Goal: Contribute content

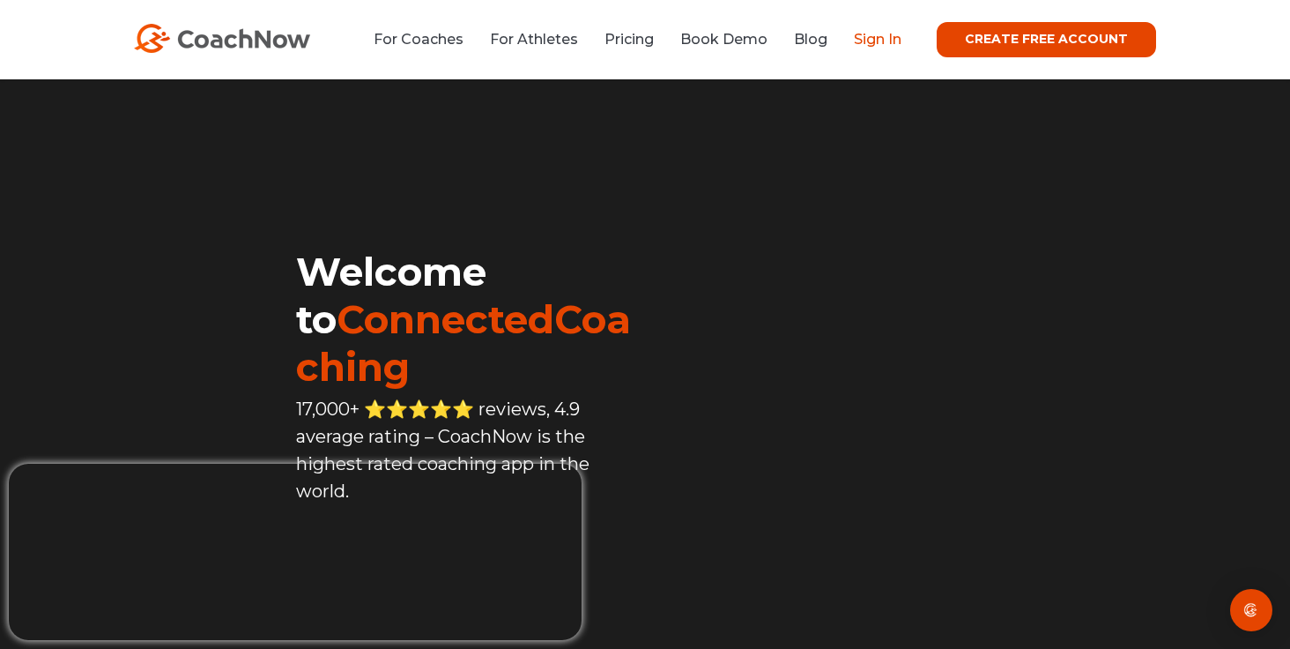
click at [882, 42] on link "Sign In" at bounding box center [878, 39] width 48 height 17
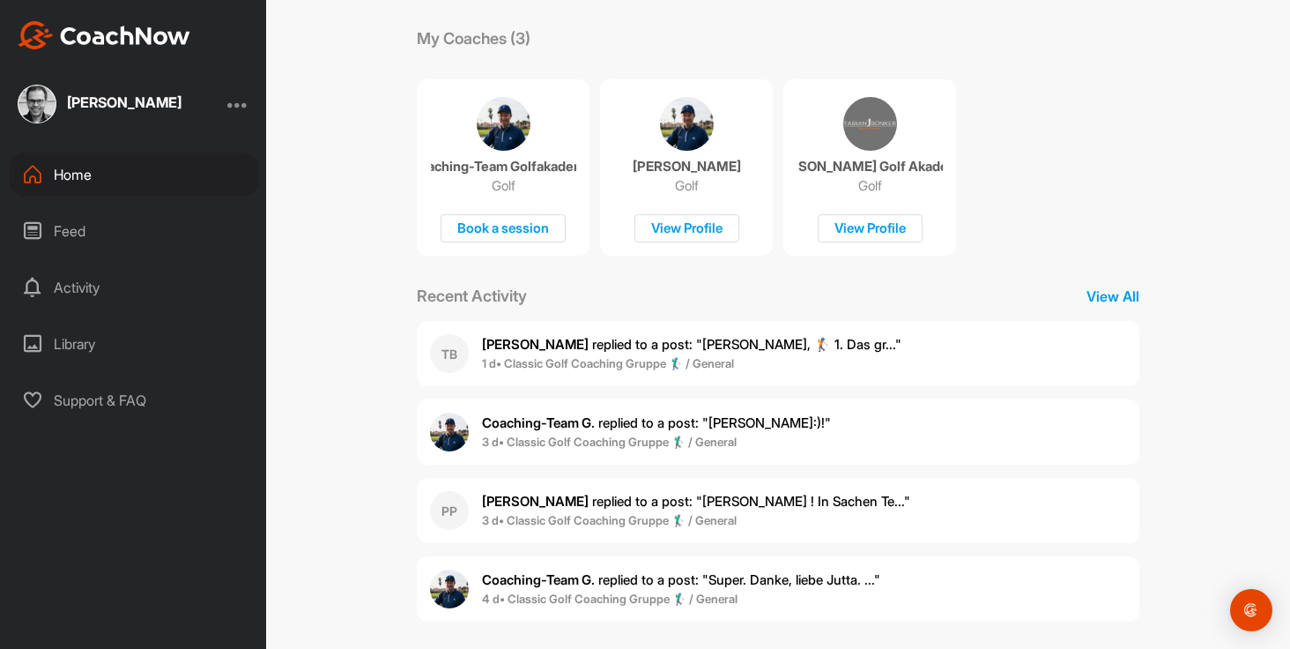
scroll to position [303, 0]
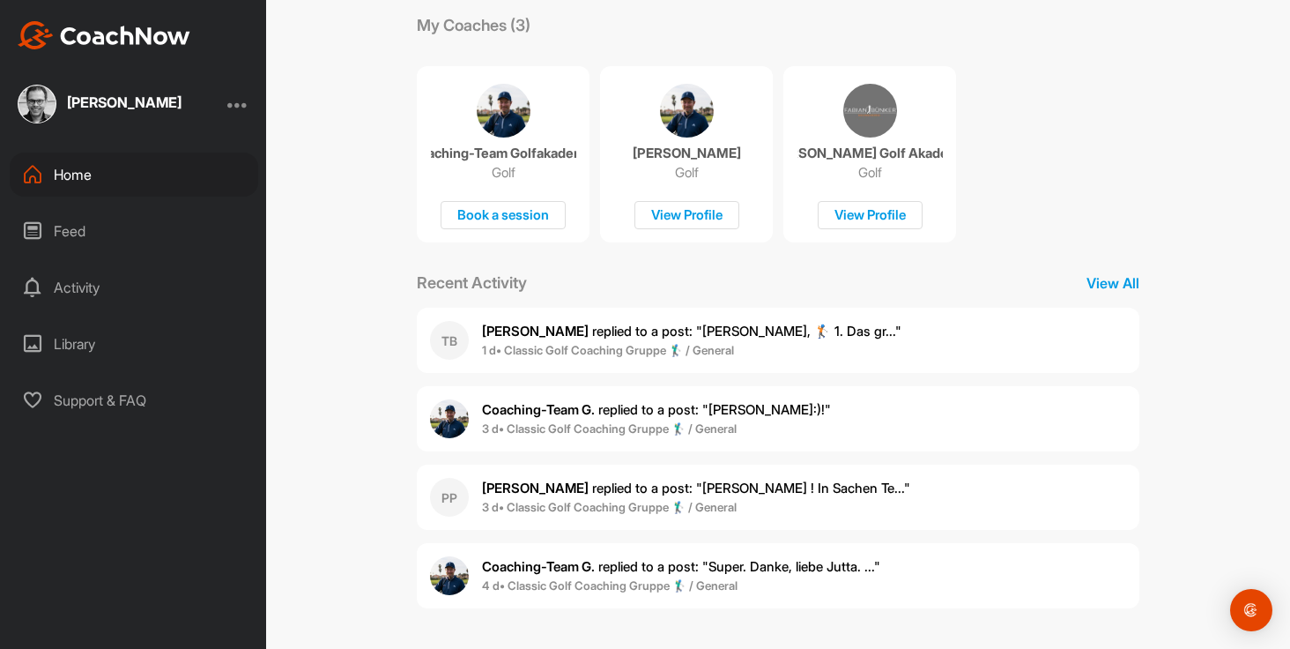
click at [97, 288] on div "Activity" at bounding box center [134, 287] width 249 height 44
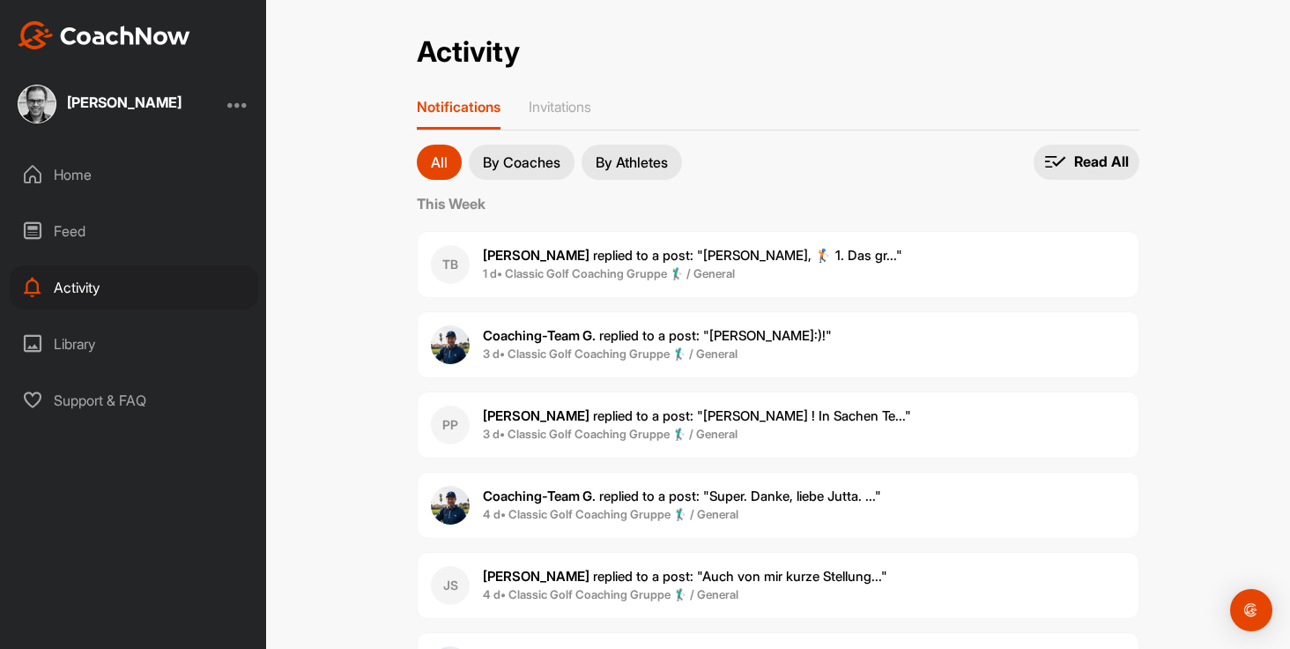
click at [71, 172] on div "Home" at bounding box center [134, 174] width 249 height 44
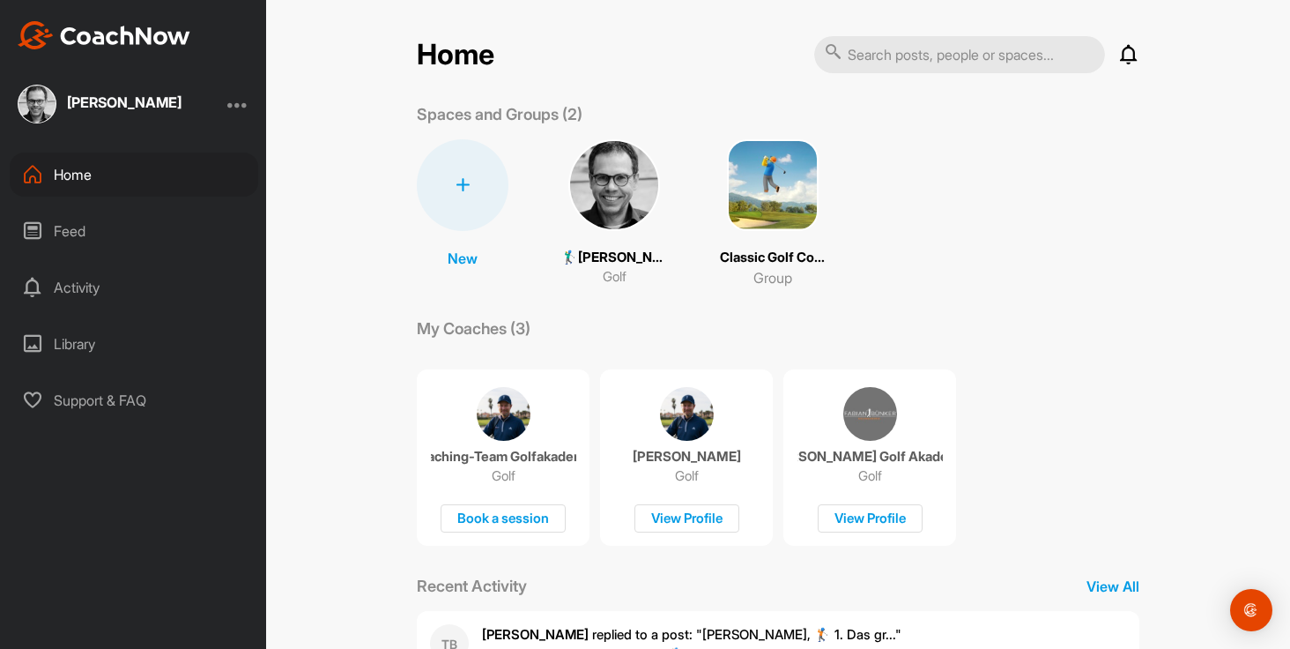
click at [611, 161] on img at bounding box center [615, 185] width 92 height 92
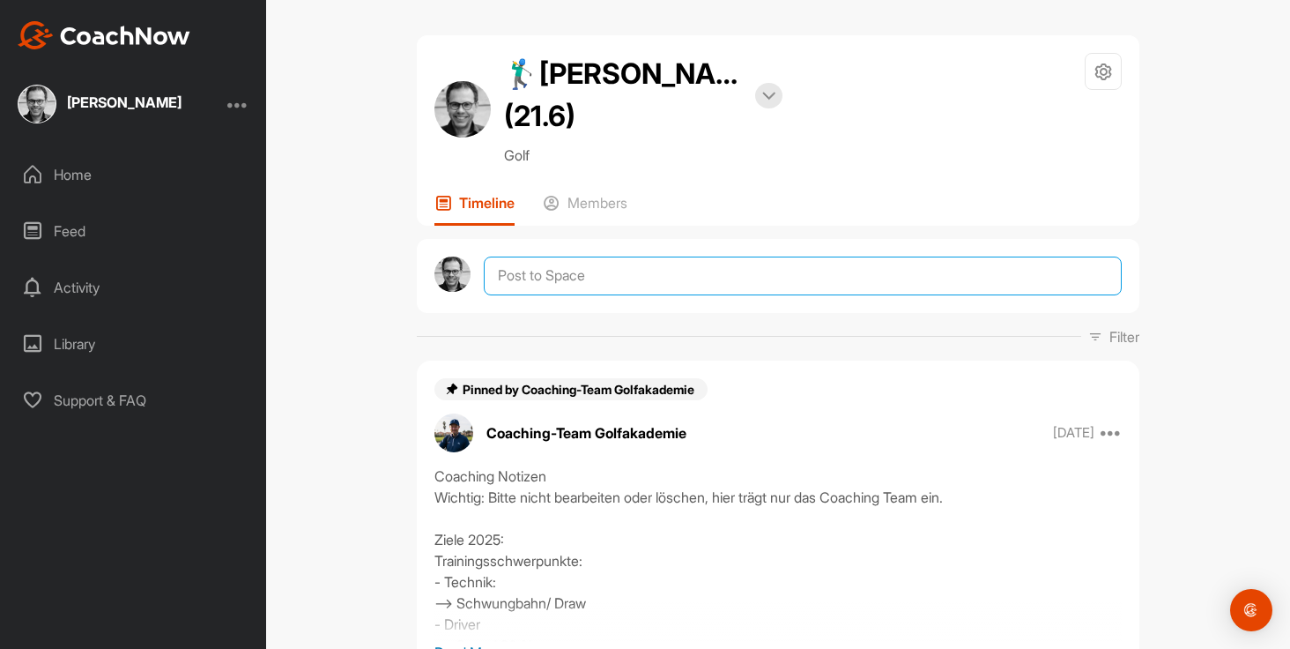
click at [536, 272] on textarea at bounding box center [803, 276] width 638 height 39
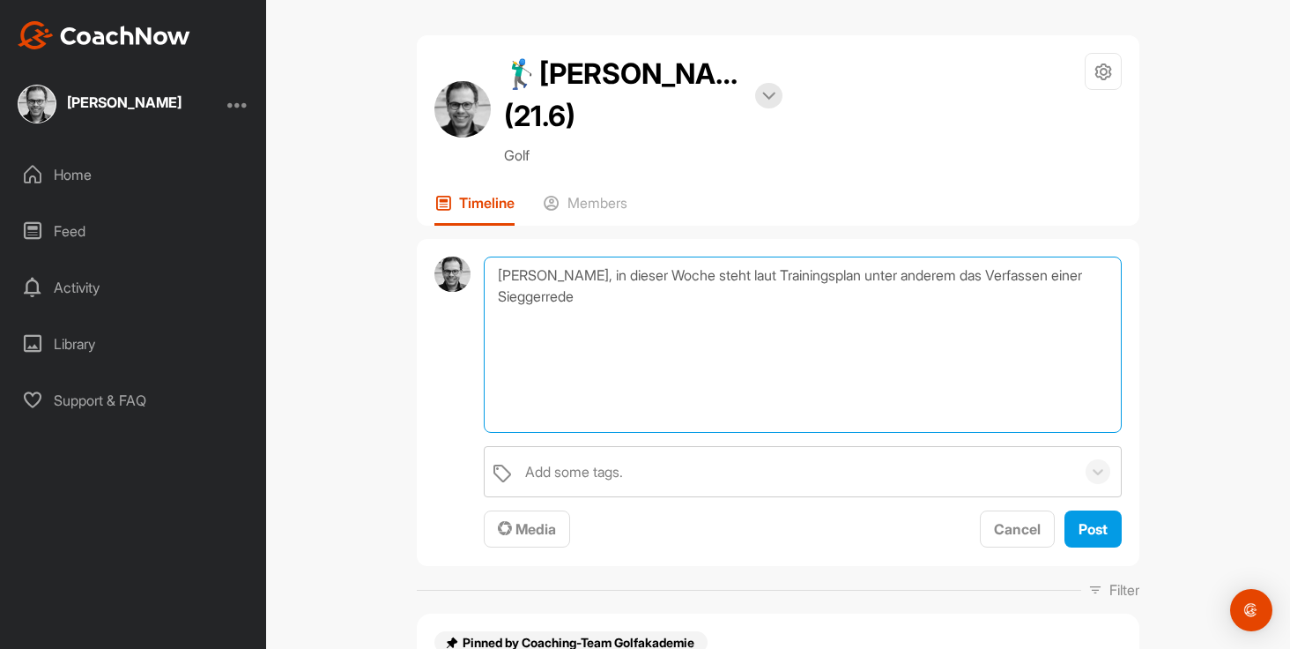
click at [536, 292] on textarea "Hallo Fabian, in dieser Woche steht laut Trainingsplan unter anderem das Verfas…" at bounding box center [803, 345] width 638 height 176
click at [610, 301] on textarea "Hallo Fabian, in dieser Woche steht laut Trainingsplan unter anderem das Verfas…" at bounding box center [803, 345] width 638 height 176
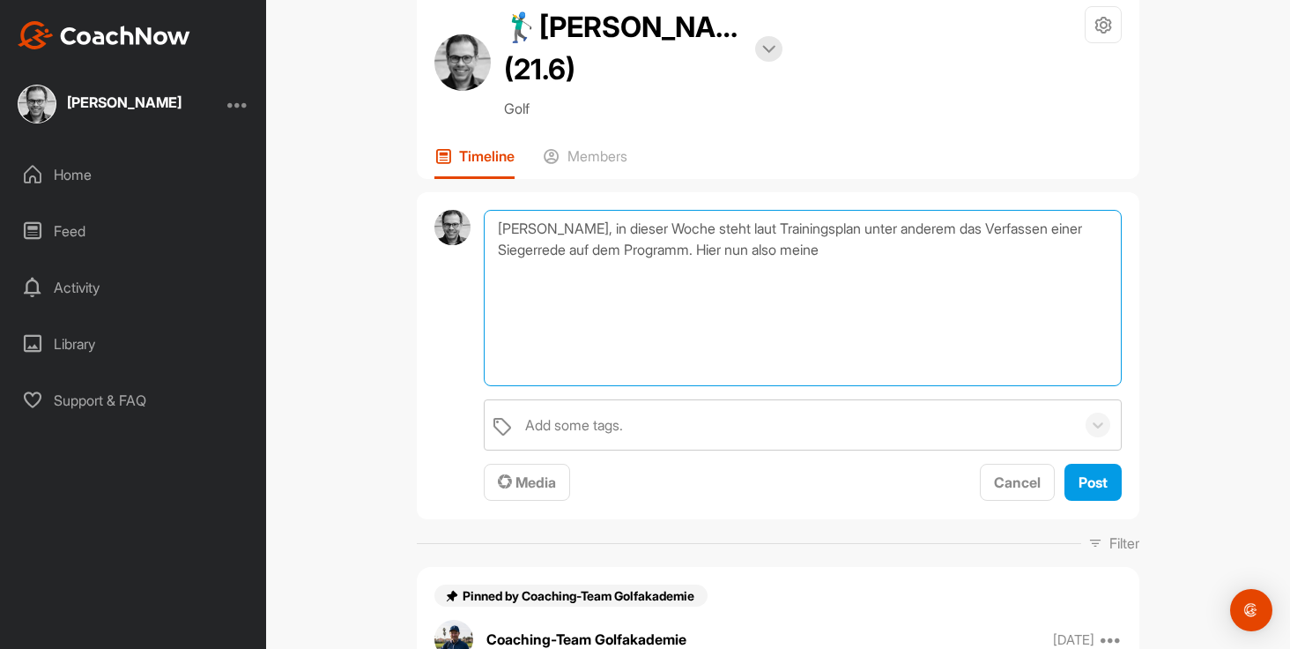
scroll to position [52, 0]
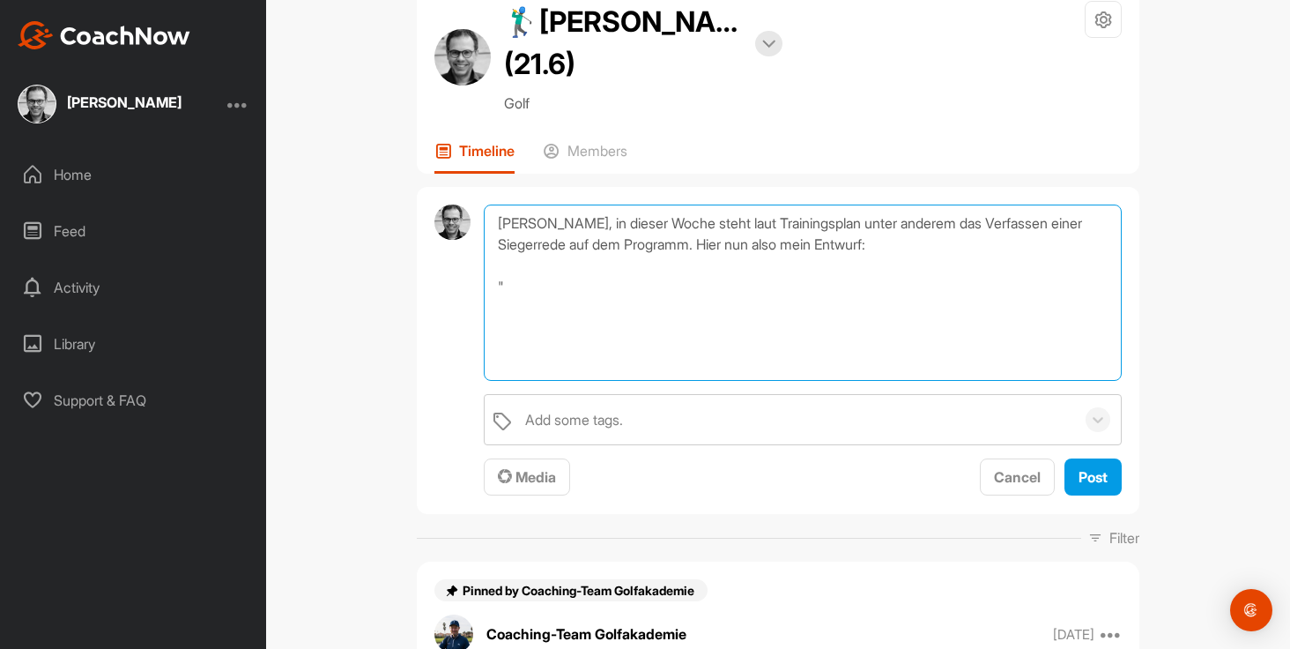
paste textarea "Vielen Dank. Ich freue mich wirklich sehr über diesen Preis. Als Erstes möchte …"
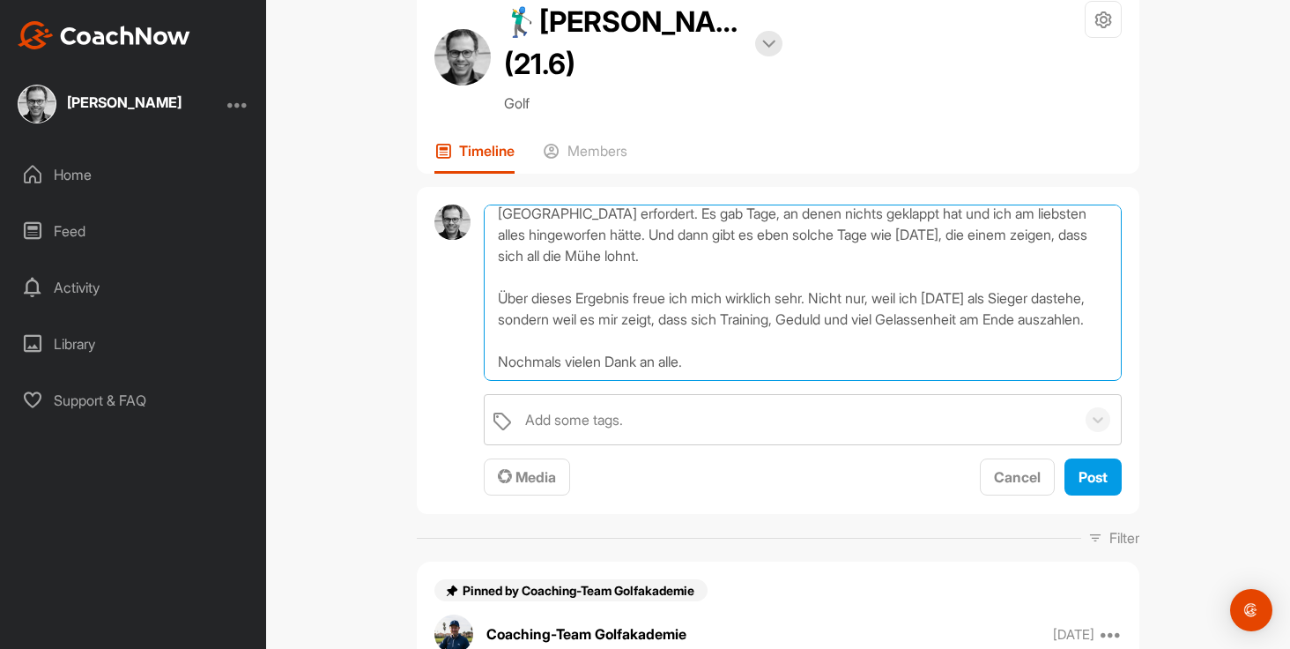
scroll to position [264, 0]
type textarea "Hallo Fabian, in dieser Woche steht laut Trainingsplan unter anderem das Verfas…"
click at [571, 415] on div "Add some tags." at bounding box center [574, 419] width 98 height 21
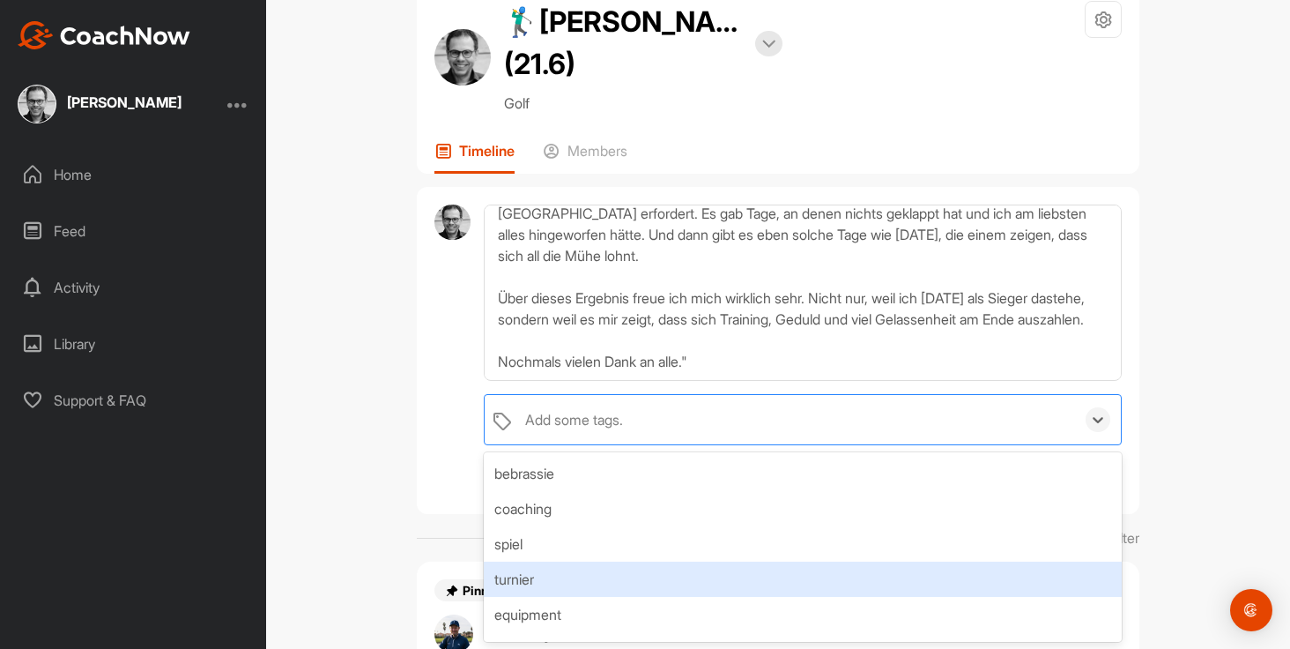
click at [551, 575] on div "turnier" at bounding box center [803, 578] width 638 height 35
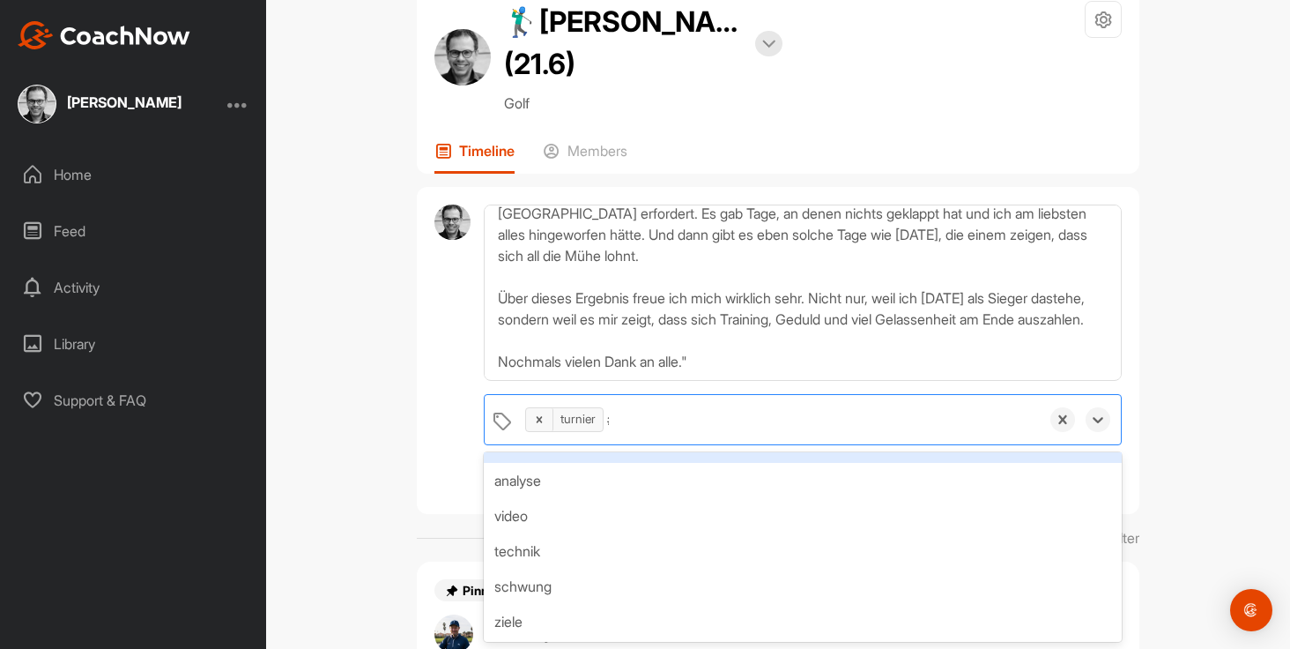
scroll to position [0, 0]
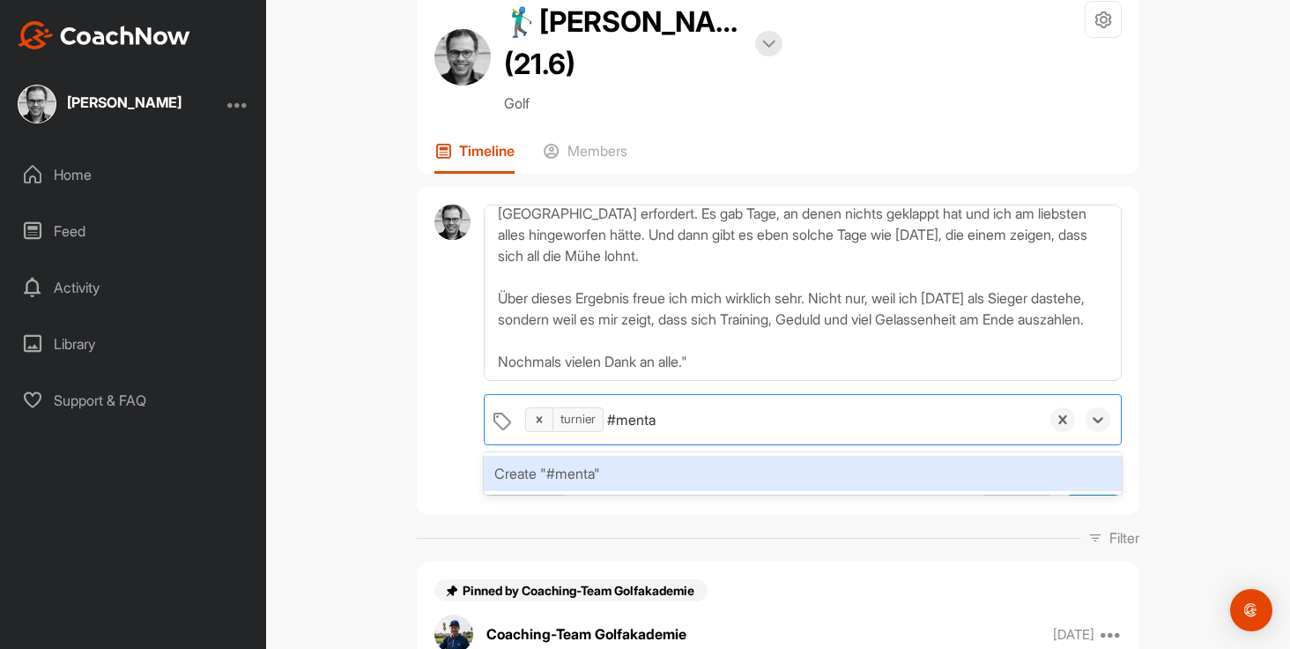
type input "#mental"
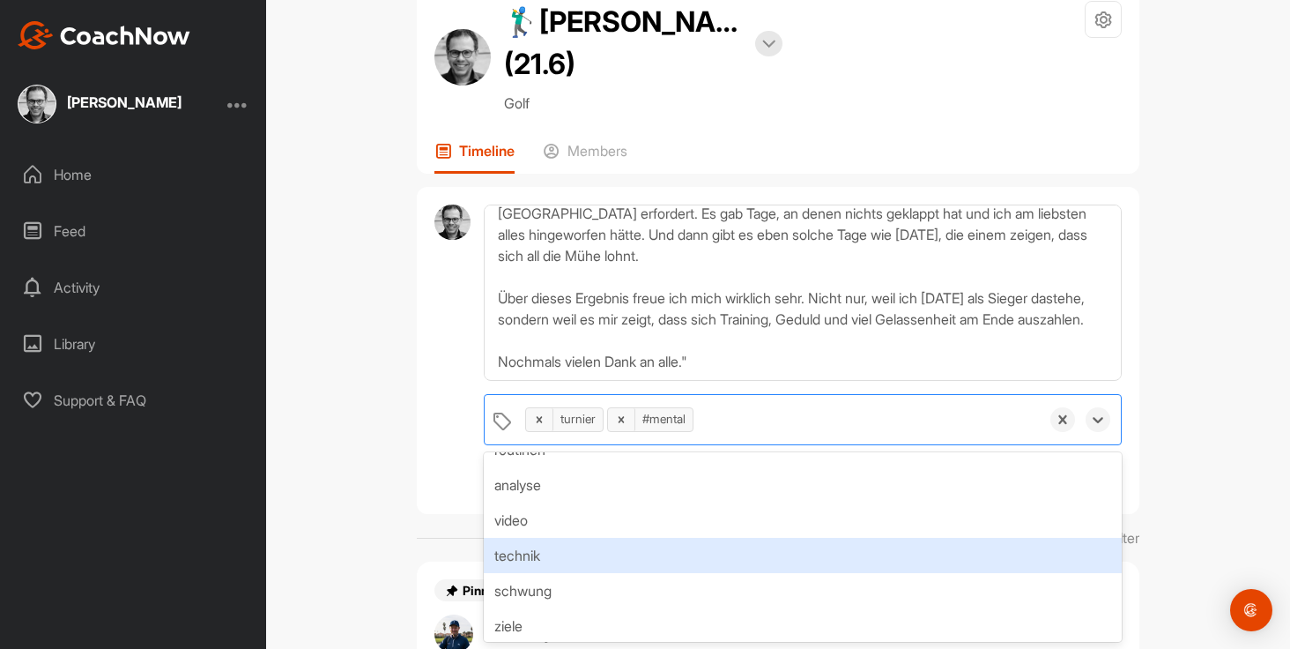
scroll to position [275, 0]
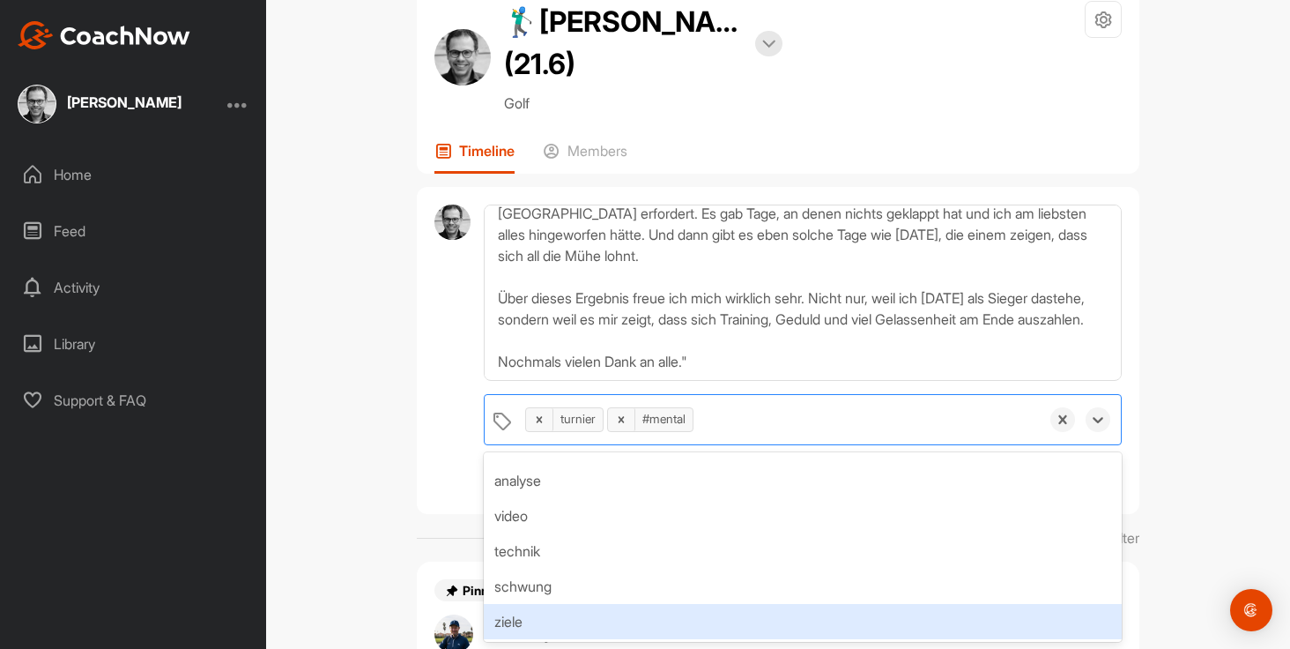
click at [673, 610] on div "ziele" at bounding box center [803, 621] width 638 height 35
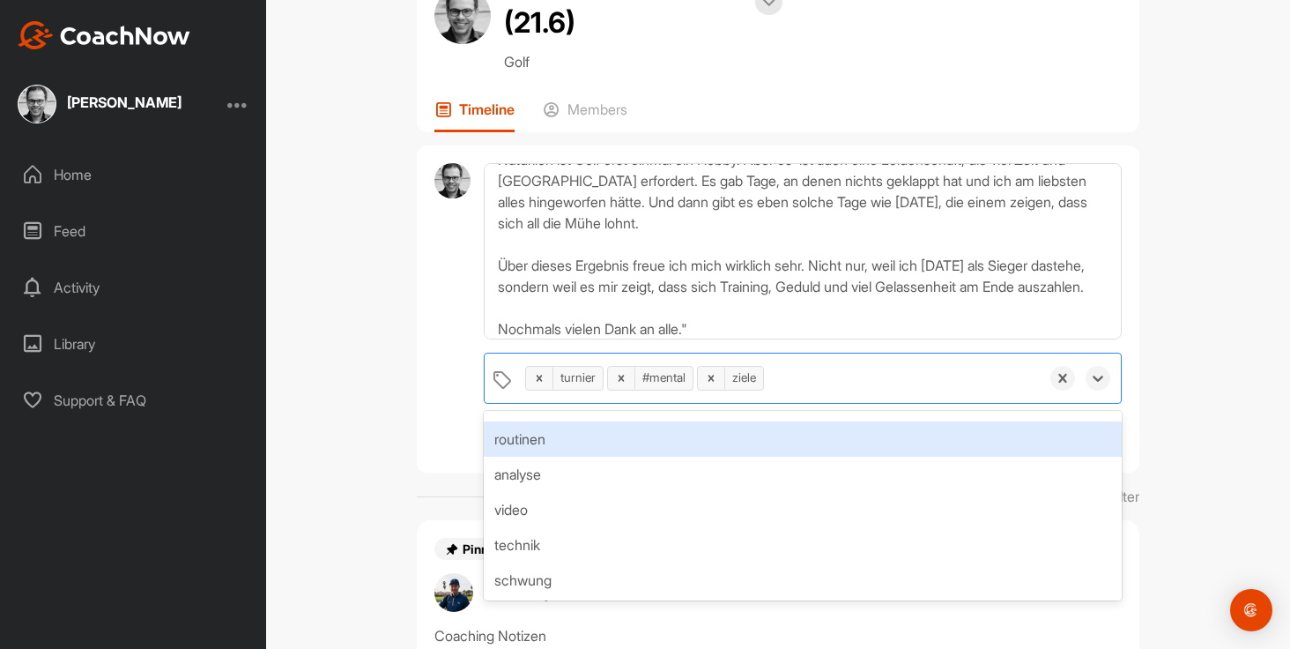
scroll to position [264, 0]
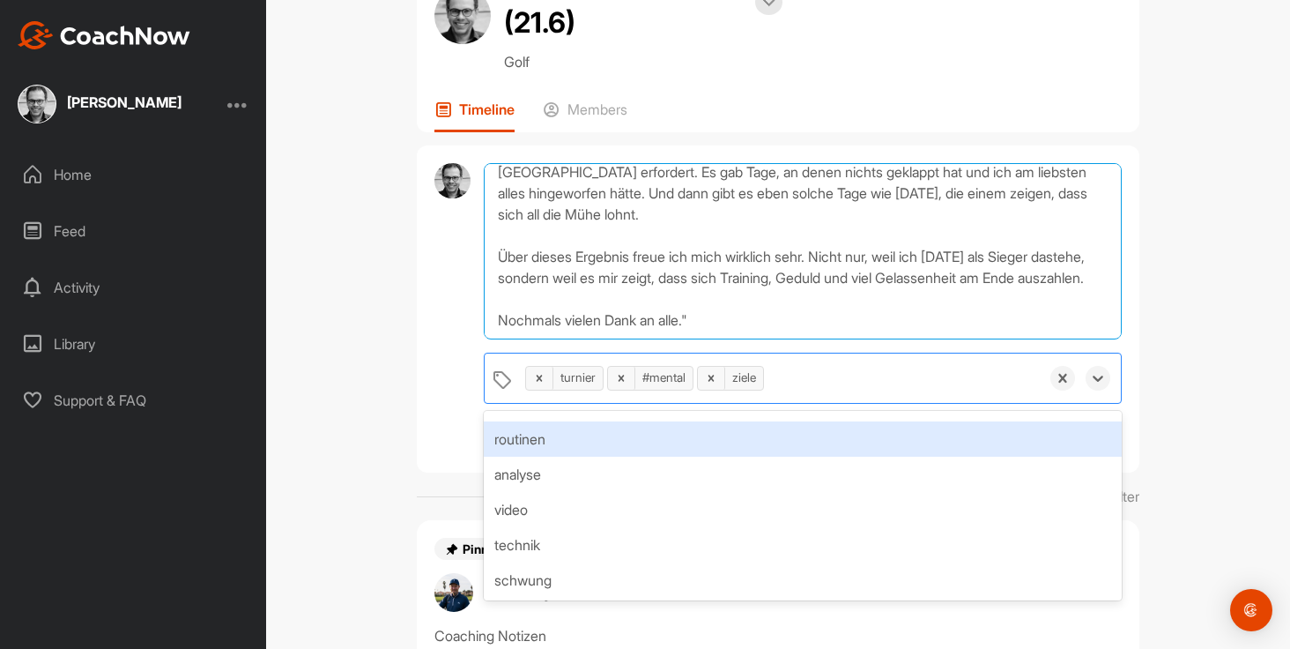
click at [946, 242] on textarea at bounding box center [803, 251] width 638 height 176
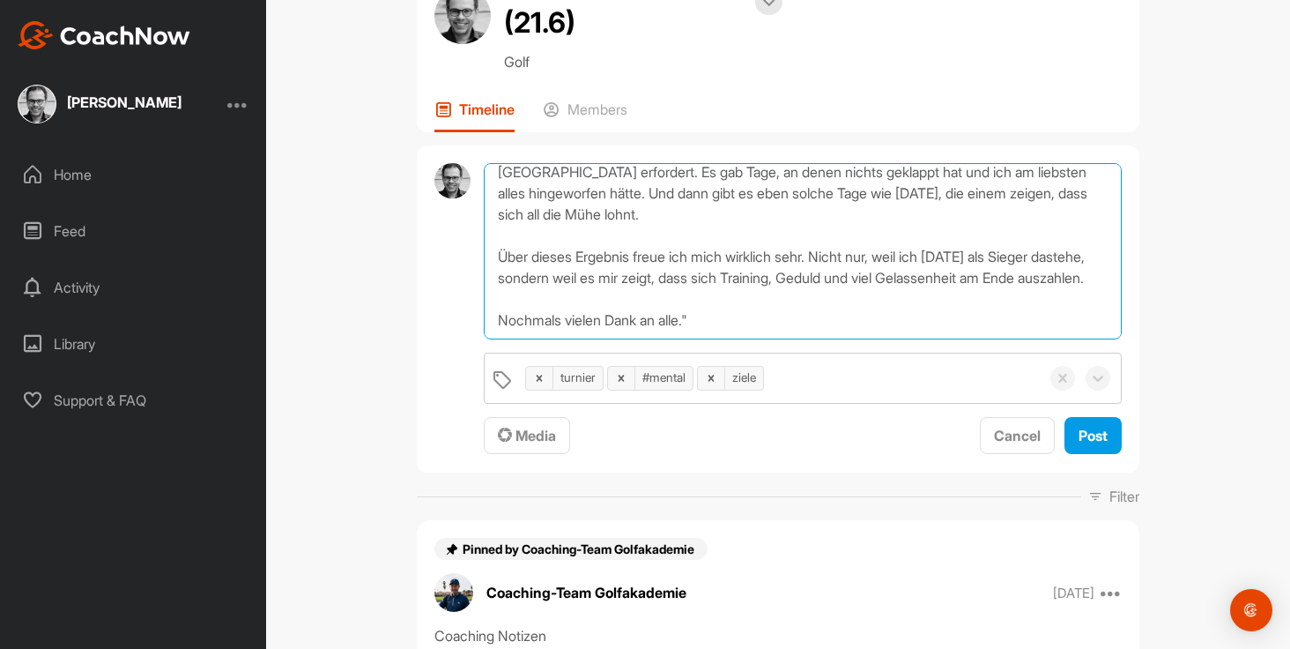
click at [916, 231] on textarea at bounding box center [803, 251] width 638 height 176
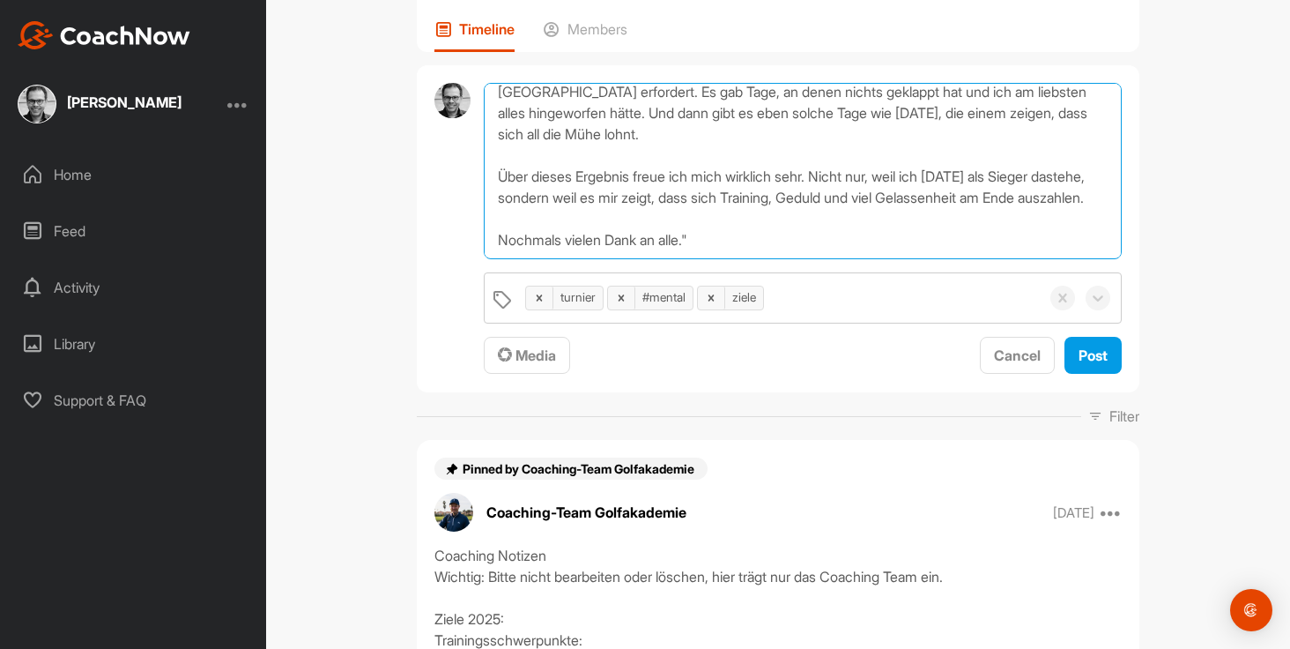
scroll to position [128, 0]
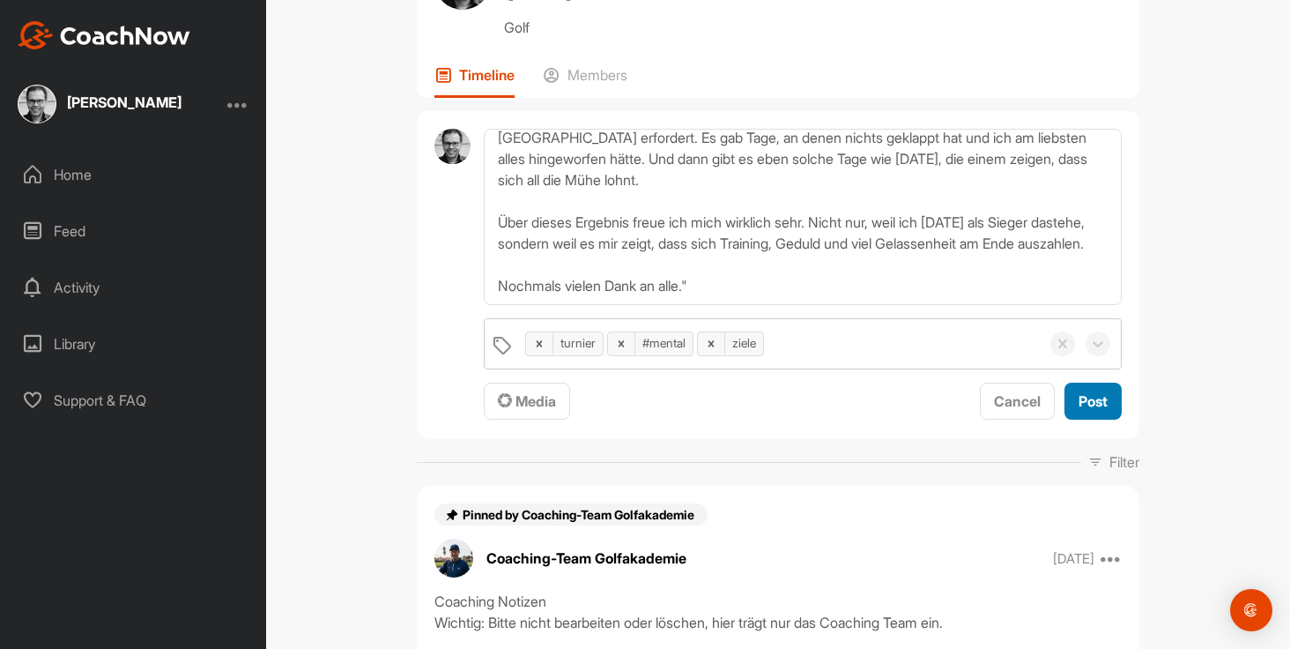
click at [1097, 406] on span "Post" at bounding box center [1093, 401] width 29 height 18
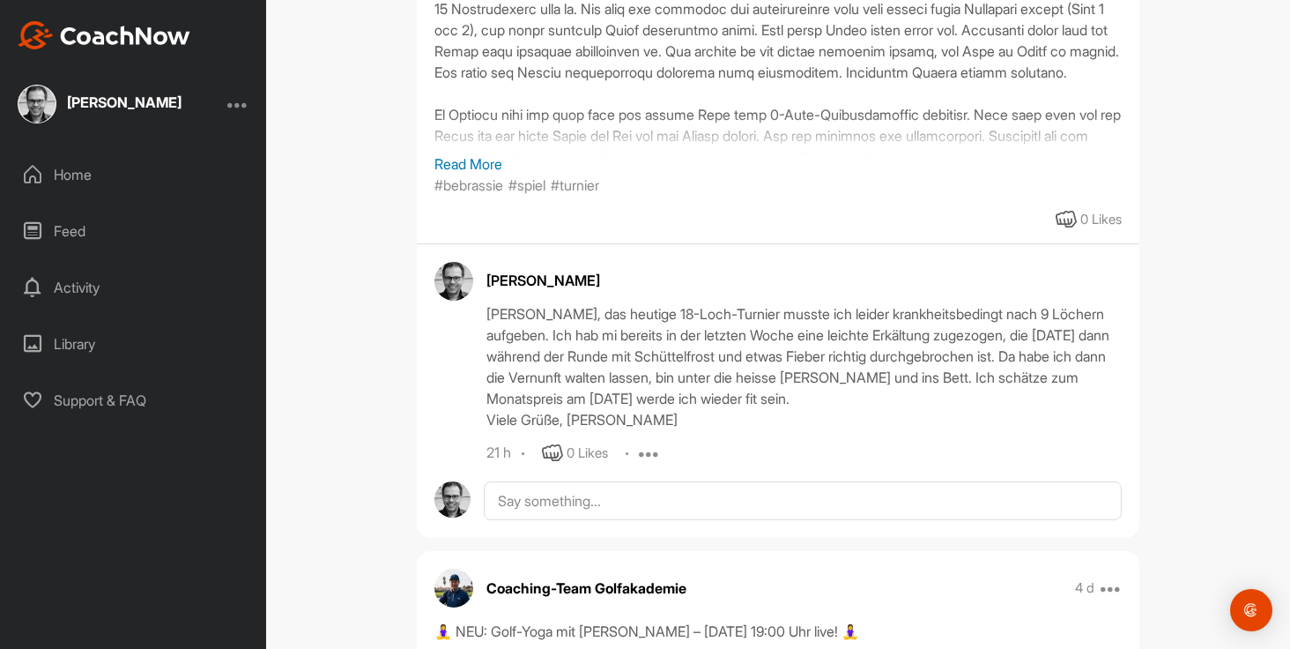
scroll to position [2187, 0]
click at [647, 453] on icon at bounding box center [649, 452] width 21 height 21
click at [649, 500] on button "Edit" at bounding box center [638, 511] width 107 height 58
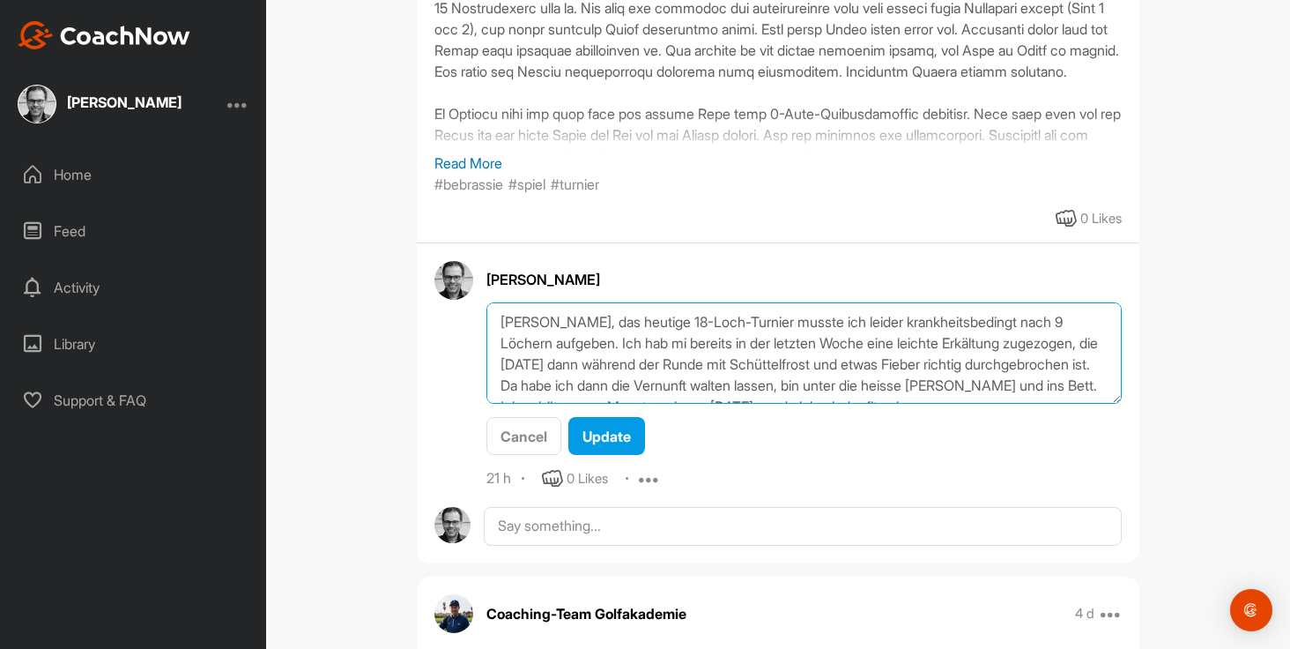
drag, startPoint x: 699, startPoint y: 339, endPoint x: 699, endPoint y: 284, distance: 55.5
click at [699, 339] on textarea "Hallo Fabian, das heutige 18-Loch-Turnier musste ich leider krankheitsbedingt n…" at bounding box center [805, 352] width 636 height 101
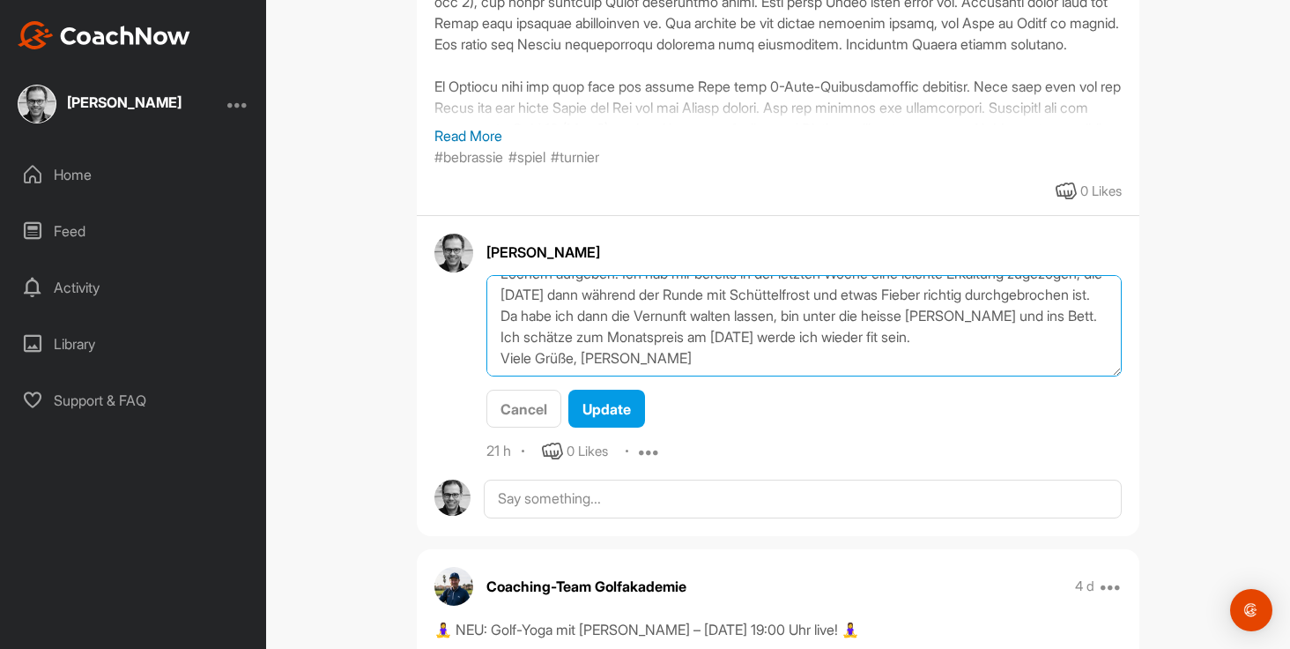
scroll to position [2216, 0]
type textarea "Hallo Fabian, das heutige 18-Loch-Turnier musste ich leider krankheitsbedingt n…"
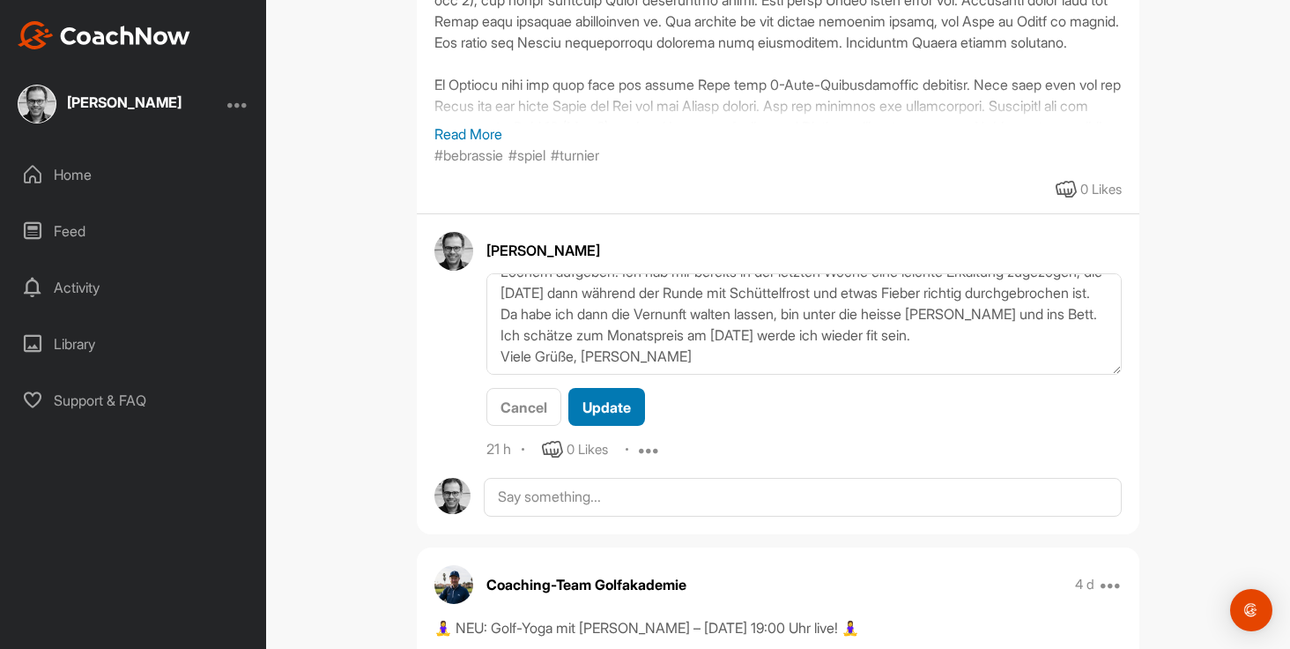
click at [628, 415] on div "Update" at bounding box center [607, 407] width 48 height 21
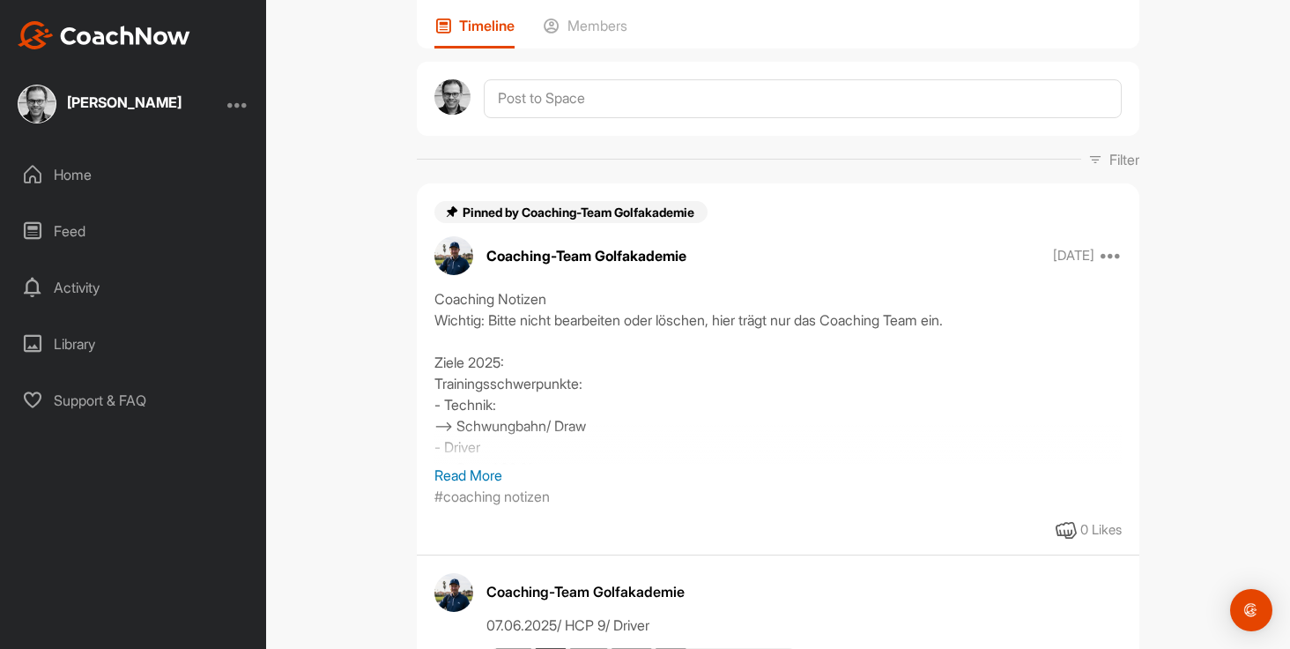
scroll to position [0, 0]
